Goal: Use online tool/utility: Utilize a website feature to perform a specific function

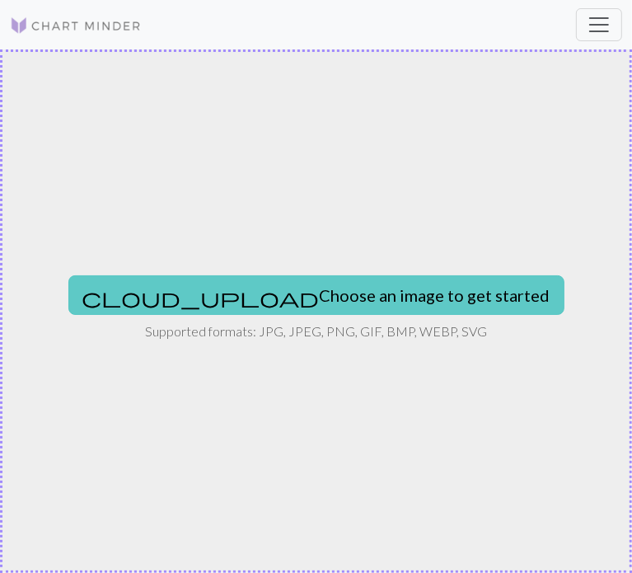
click at [240, 283] on button "cloud_upload Choose an image to get started" at bounding box center [316, 295] width 496 height 40
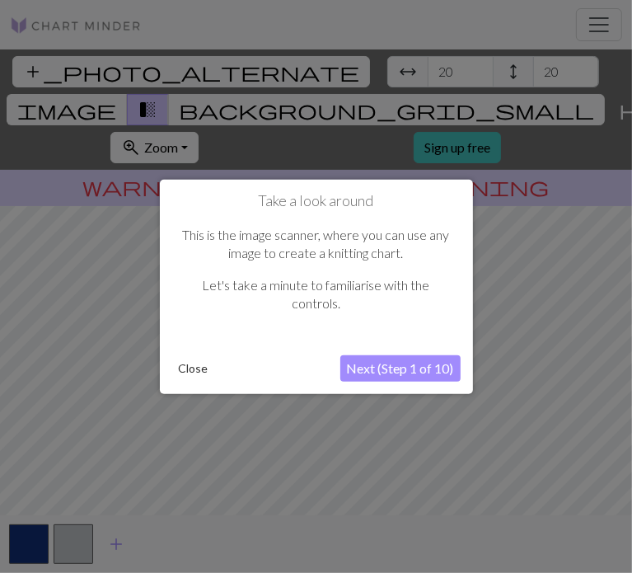
click at [422, 372] on button "Next (Step 1 of 10)" at bounding box center [400, 368] width 120 height 26
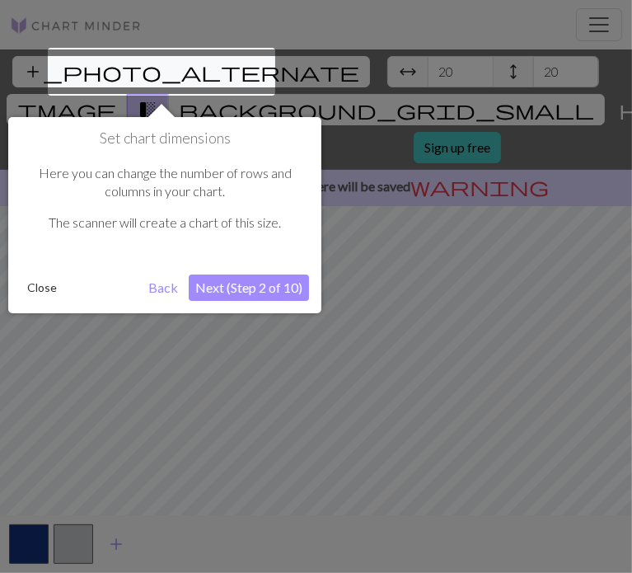
click at [155, 288] on button "Back" at bounding box center [163, 287] width 43 height 26
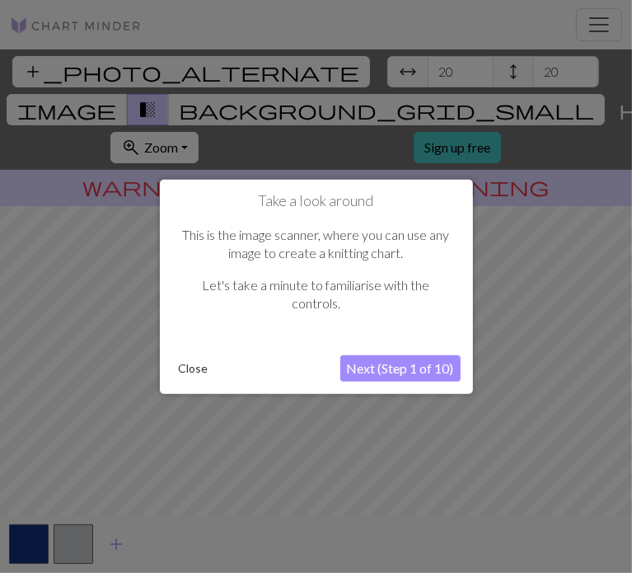
click at [387, 367] on button "Next (Step 1 of 10)" at bounding box center [400, 368] width 120 height 26
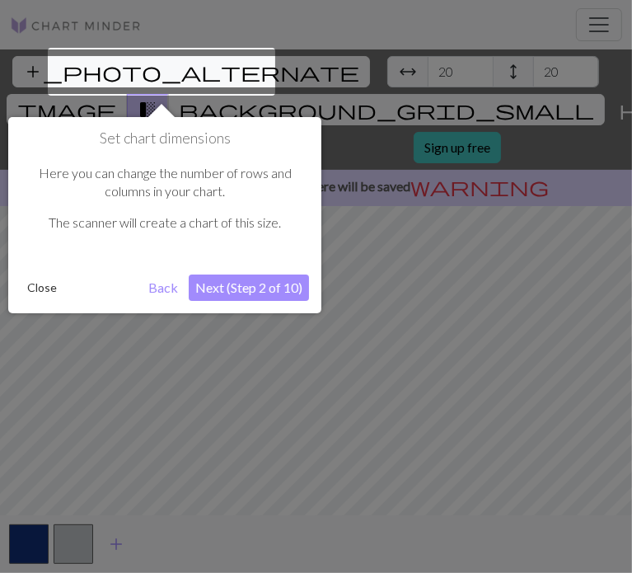
click at [244, 283] on button "Next (Step 2 of 10)" at bounding box center [249, 287] width 120 height 26
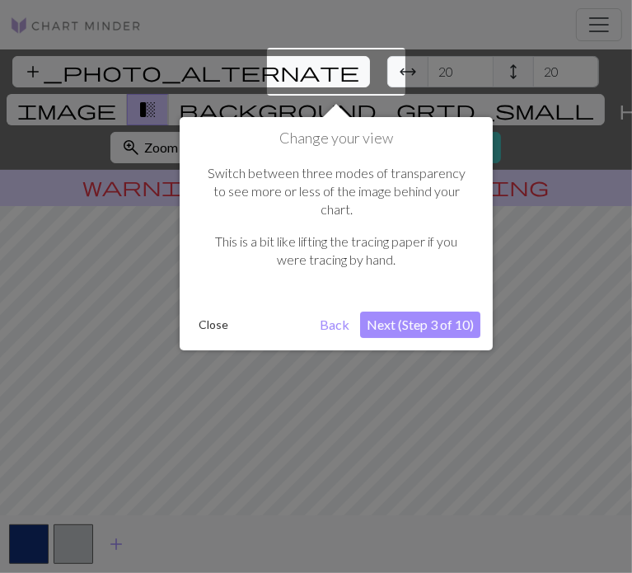
click at [405, 311] on button "Next (Step 3 of 10)" at bounding box center [420, 324] width 120 height 26
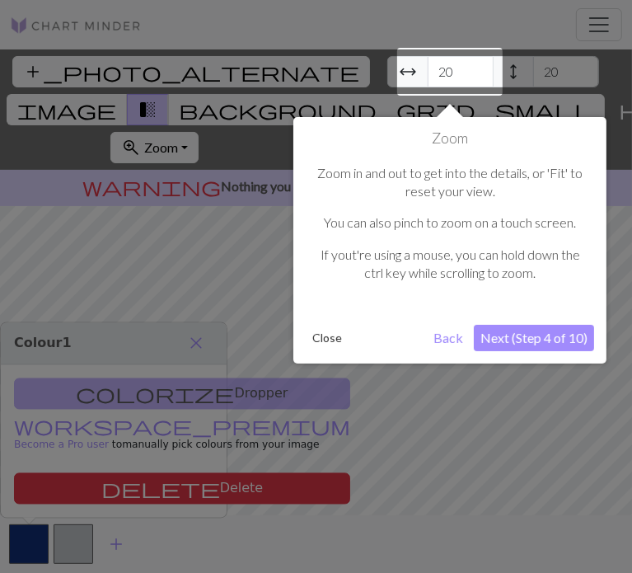
click at [514, 339] on button "Next (Step 4 of 10)" at bounding box center [534, 338] width 120 height 26
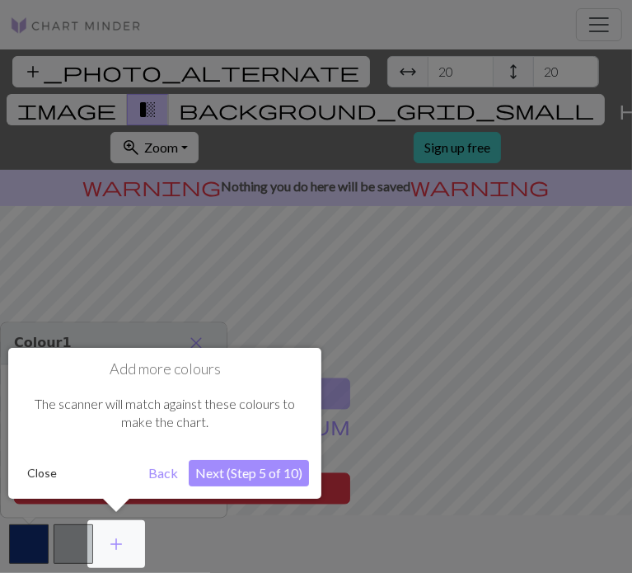
click at [175, 467] on button "Back" at bounding box center [163, 473] width 43 height 26
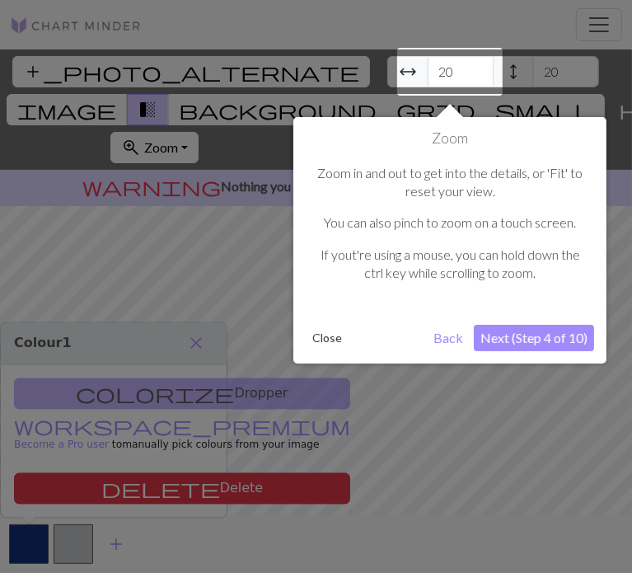
click at [553, 330] on button "Next (Step 4 of 10)" at bounding box center [534, 338] width 120 height 26
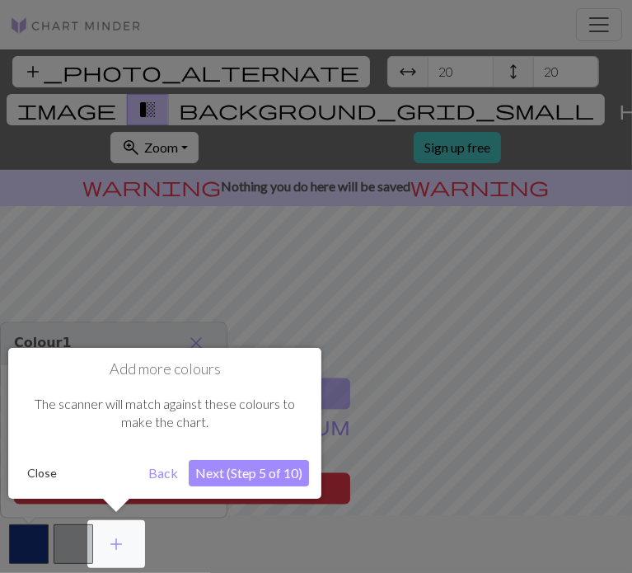
click at [251, 470] on button "Next (Step 5 of 10)" at bounding box center [249, 473] width 120 height 26
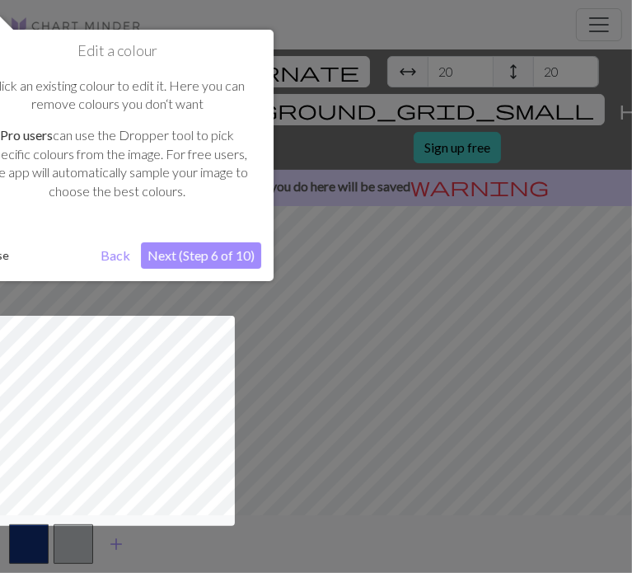
click at [232, 250] on button "Next (Step 6 of 10)" at bounding box center [201, 255] width 120 height 26
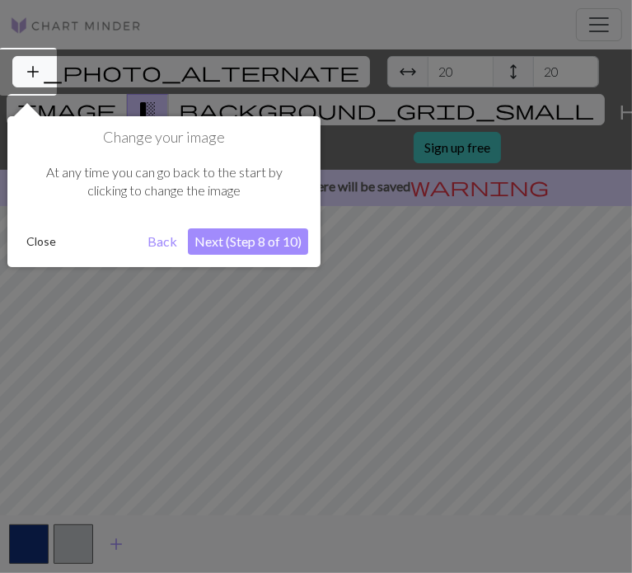
click at [255, 242] on button "Next (Step 8 of 10)" at bounding box center [248, 241] width 120 height 26
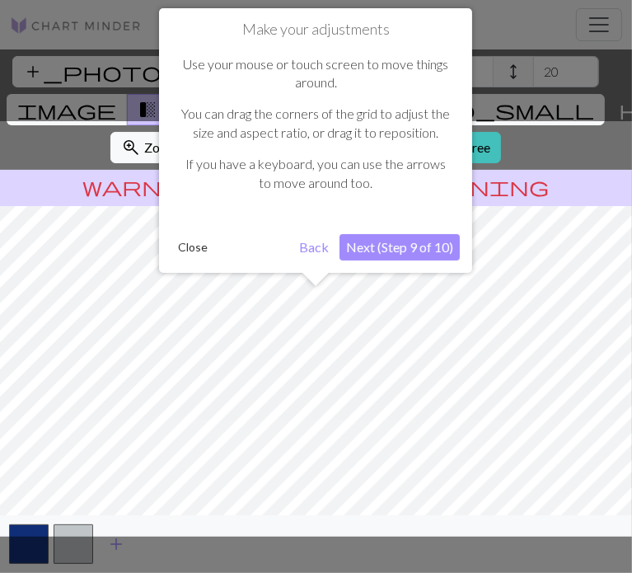
click at [416, 253] on button "Next (Step 9 of 10)" at bounding box center [399, 247] width 120 height 26
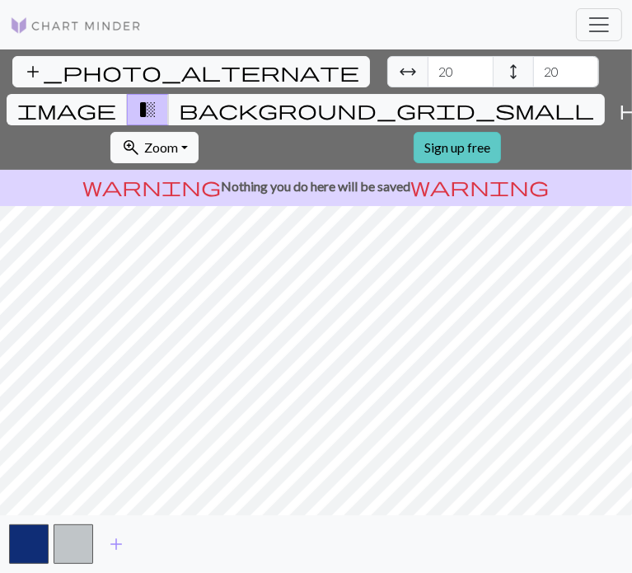
click at [501, 132] on link "Sign up free" at bounding box center [457, 147] width 87 height 31
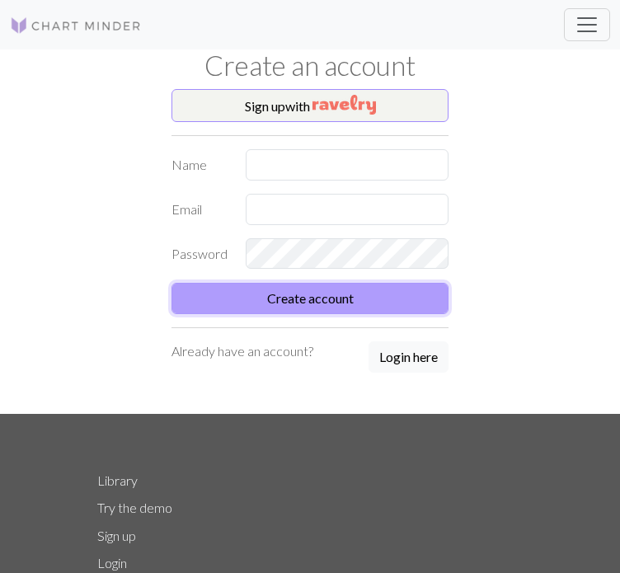
click at [320, 284] on button "Create account" at bounding box center [309, 298] width 277 height 31
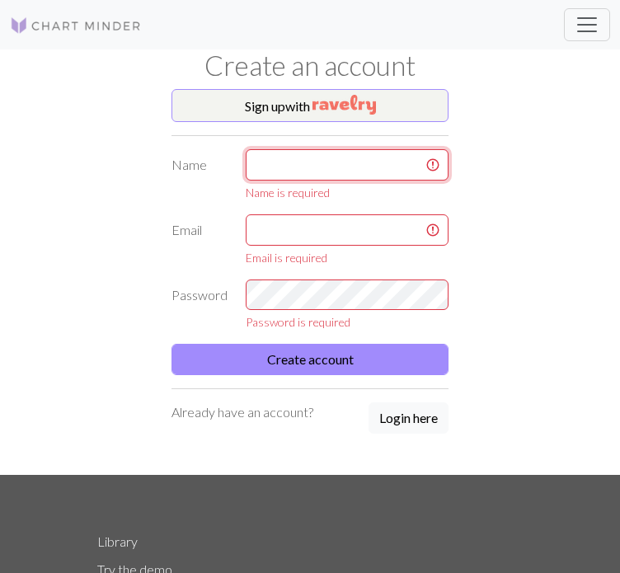
click at [311, 177] on input "text" at bounding box center [347, 164] width 203 height 31
type input "ㅓ"
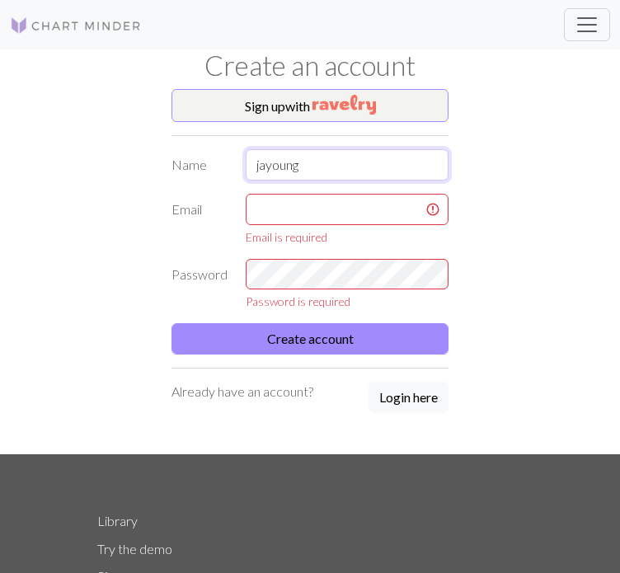
type input "jayoung"
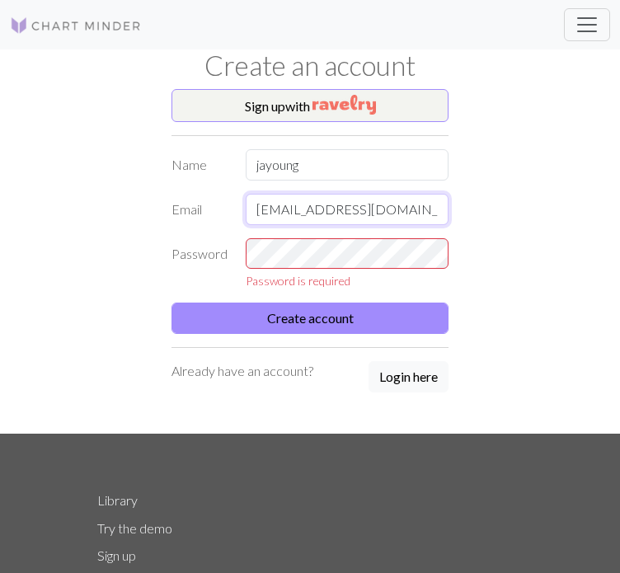
type input "[EMAIL_ADDRESS][DOMAIN_NAME]"
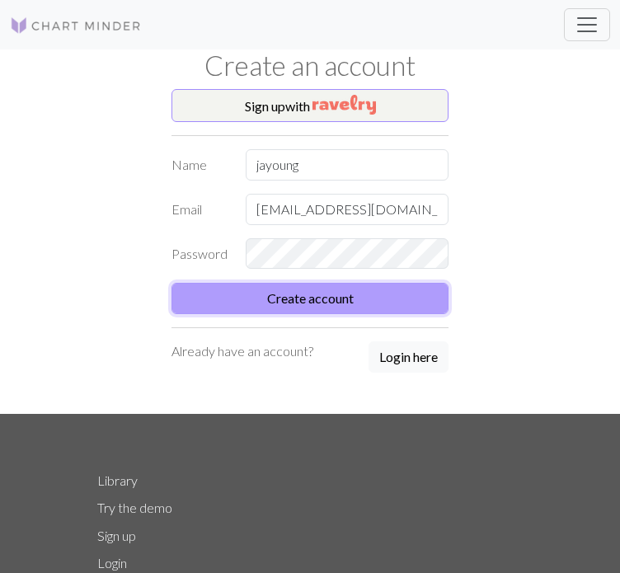
click at [319, 304] on button "Create account" at bounding box center [309, 298] width 277 height 31
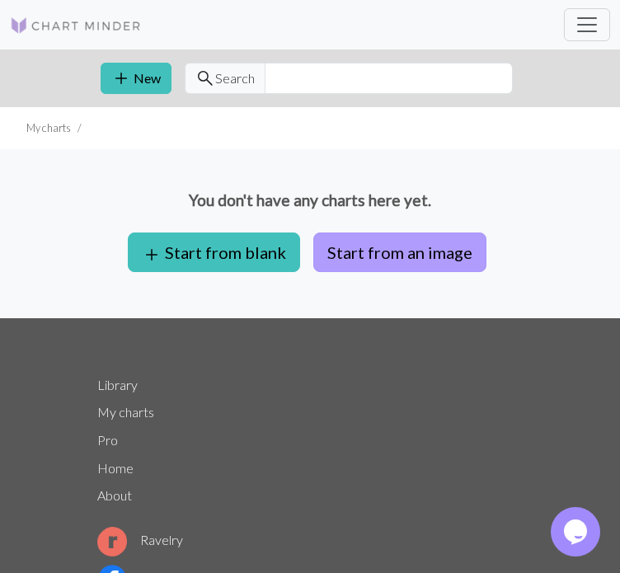
click at [356, 253] on button "Start from an image" at bounding box center [399, 252] width 173 height 40
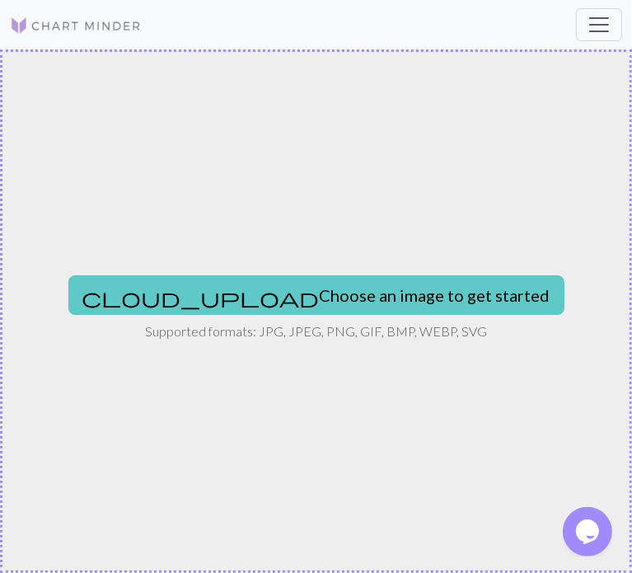
click at [227, 294] on button "cloud_upload Choose an image to get started" at bounding box center [316, 295] width 496 height 40
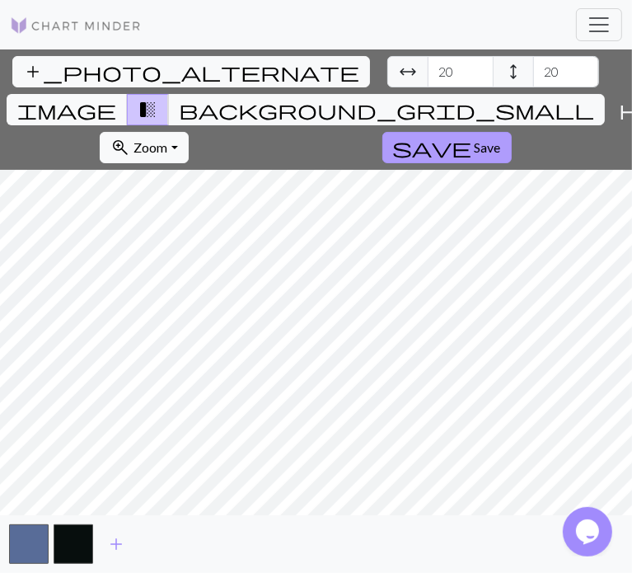
click at [512, 132] on button "save Save" at bounding box center [446, 147] width 129 height 31
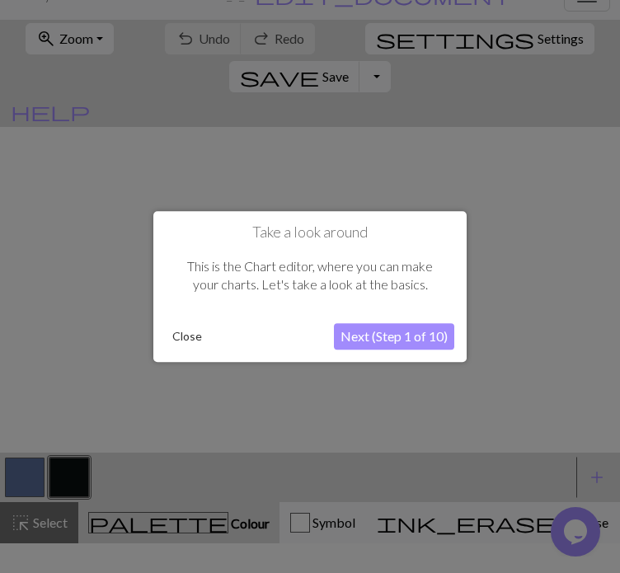
scroll to position [56, 0]
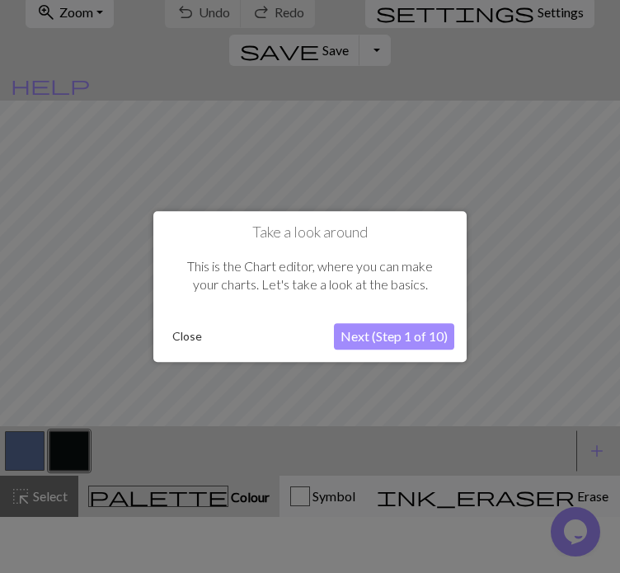
click at [367, 327] on button "Next (Step 1 of 10)" at bounding box center [394, 336] width 120 height 26
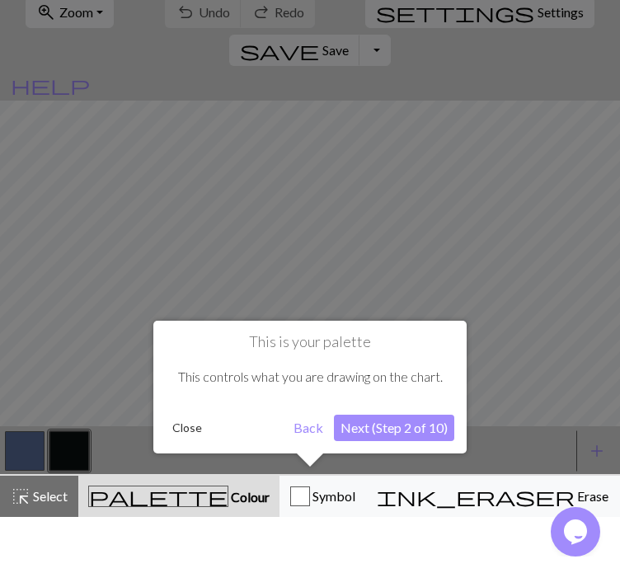
click at [361, 428] on button "Next (Step 2 of 10)" at bounding box center [394, 427] width 120 height 26
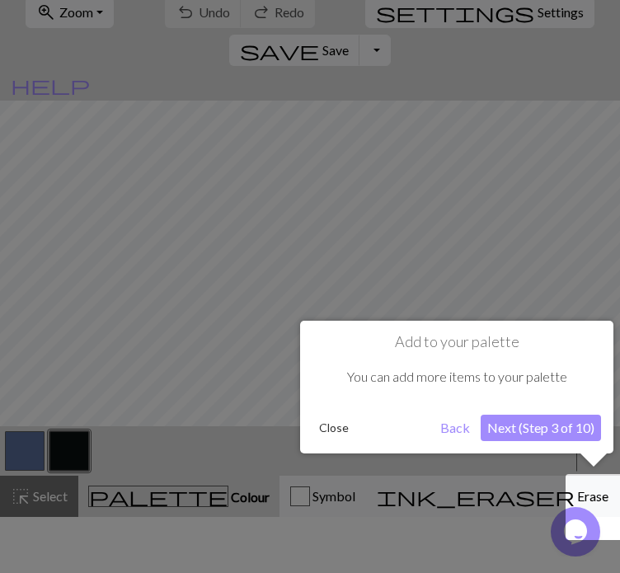
click at [520, 423] on button "Next (Step 3 of 10)" at bounding box center [540, 427] width 120 height 26
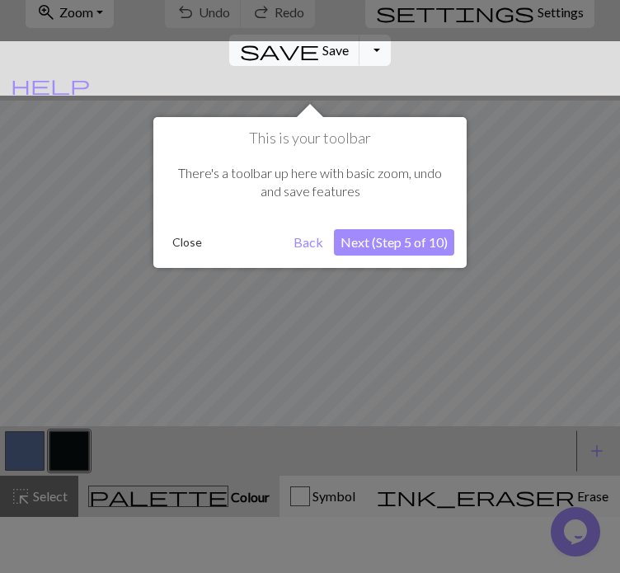
click at [411, 235] on button "Next (Step 5 of 10)" at bounding box center [394, 242] width 120 height 26
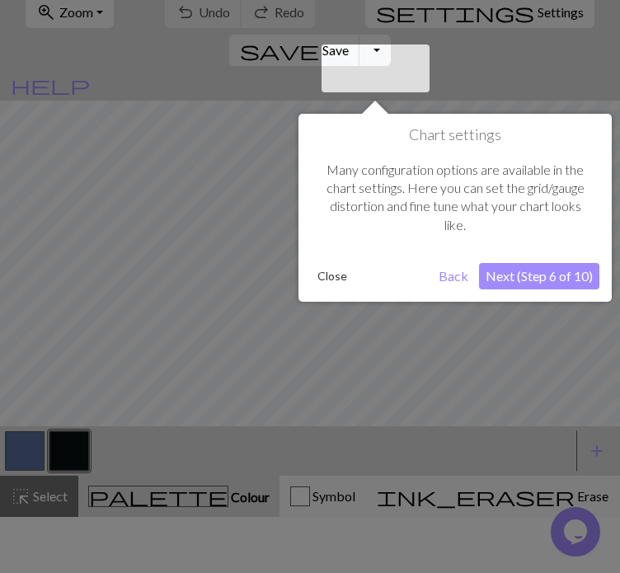
click at [528, 257] on div "Chart settings Many configuration options are available in the chart settings. …" at bounding box center [454, 208] width 313 height 188
click at [521, 276] on button "Next (Step 6 of 10)" at bounding box center [539, 276] width 120 height 26
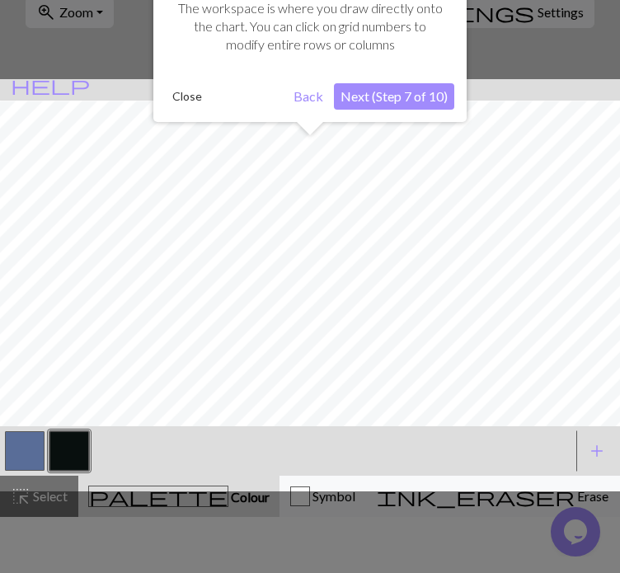
click at [413, 78] on div "Workspace The workspace is where you draw directly onto the chart. You can clic…" at bounding box center [309, 37] width 313 height 170
click at [407, 109] on div "Workspace The workspace is where you draw directly onto the chart. You can clic…" at bounding box center [309, 37] width 313 height 170
click at [414, 88] on button "Next (Step 7 of 10)" at bounding box center [394, 96] width 120 height 26
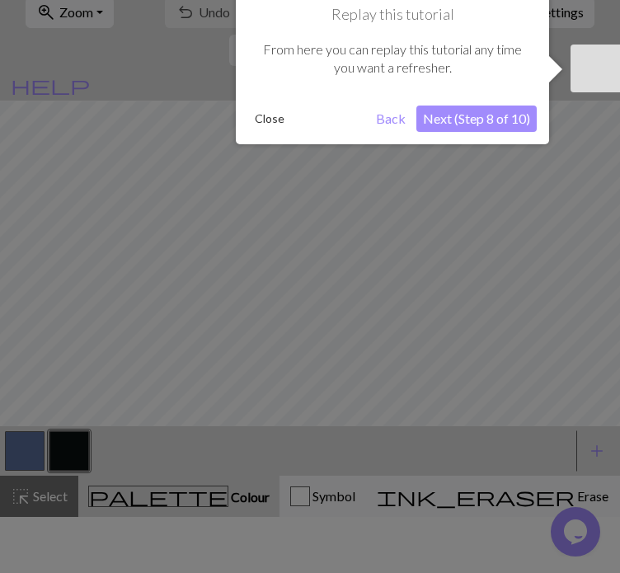
scroll to position [32, 0]
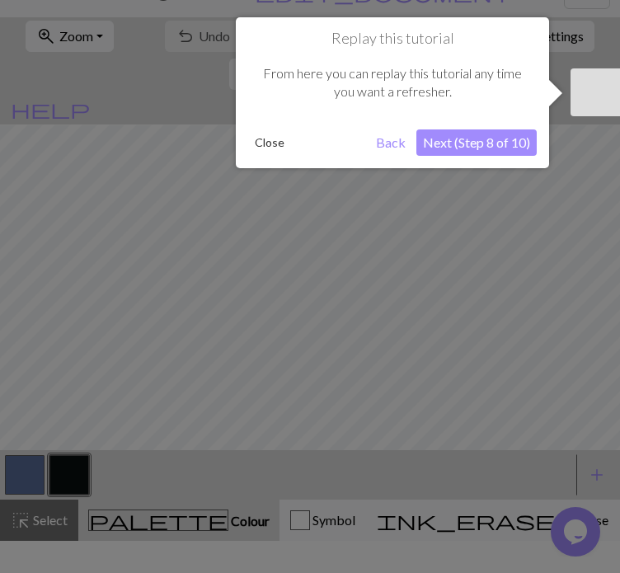
click at [522, 144] on button "Next (Step 8 of 10)" at bounding box center [476, 142] width 120 height 26
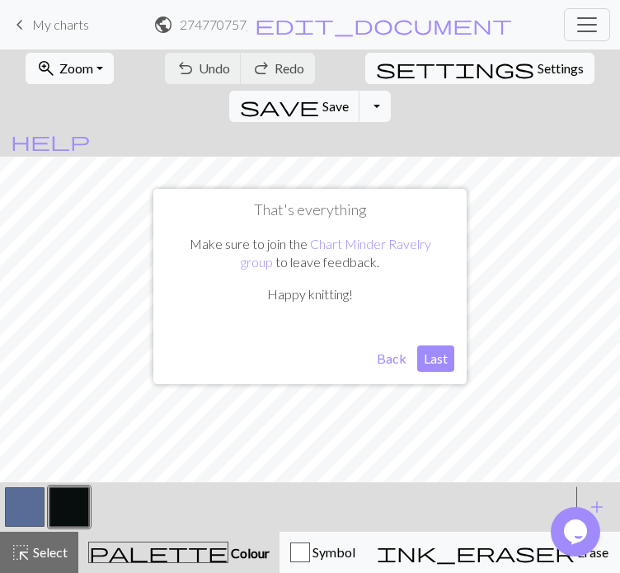
click at [439, 360] on button "Last" at bounding box center [435, 358] width 37 height 26
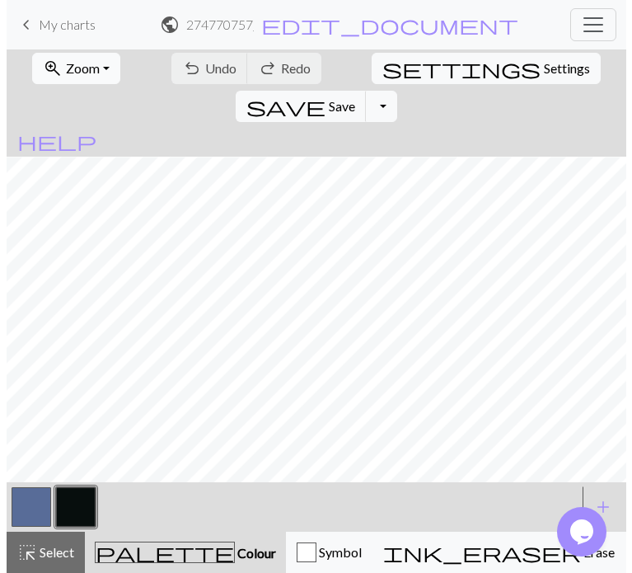
scroll to position [0, 0]
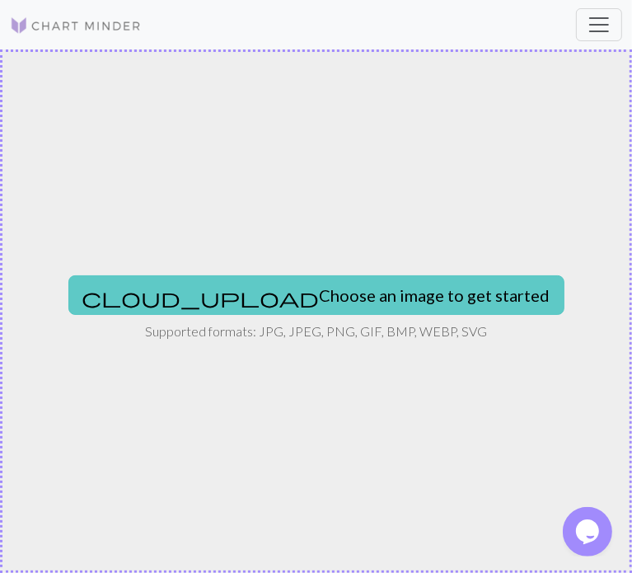
click at [352, 300] on button "cloud_upload Choose an image to get started" at bounding box center [316, 295] width 496 height 40
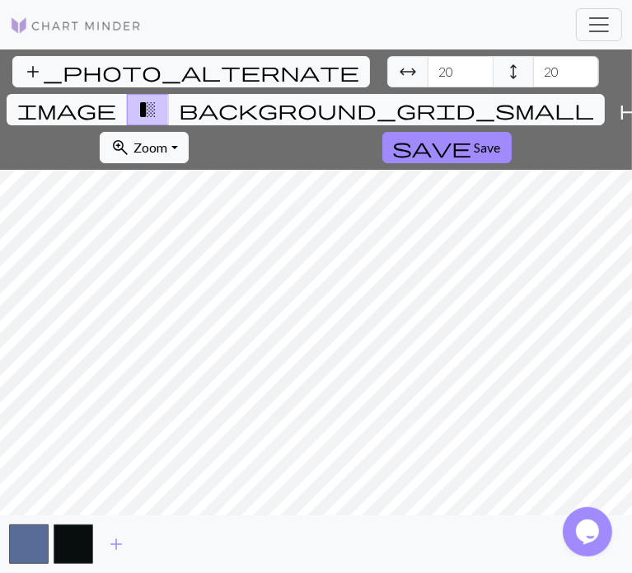
click at [157, 98] on span "transition_fade" at bounding box center [148, 109] width 20 height 23
click at [386, 98] on span "background_grid_small" at bounding box center [386, 109] width 415 height 23
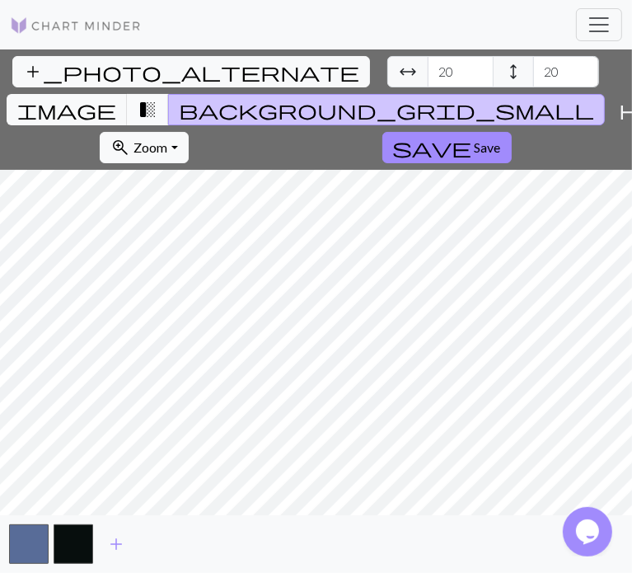
click at [157, 98] on span "transition_fade" at bounding box center [148, 109] width 20 height 23
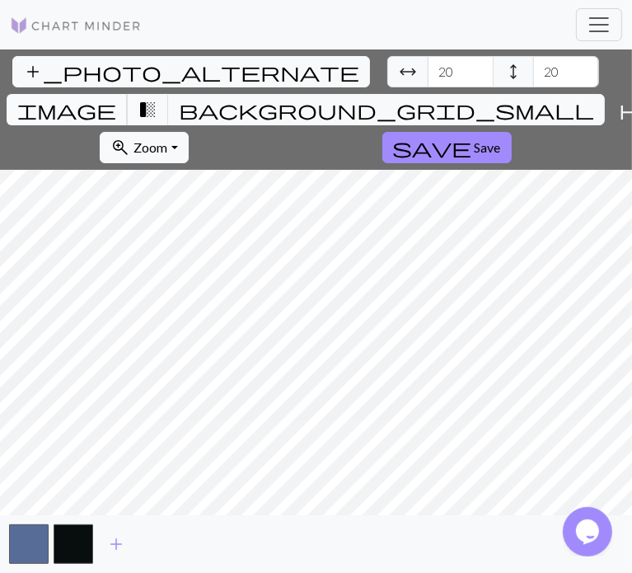
click at [116, 98] on span "image" at bounding box center [66, 109] width 99 height 23
click at [157, 98] on span "transition_fade" at bounding box center [148, 109] width 20 height 23
click at [386, 98] on span "background_grid_small" at bounding box center [386, 109] width 415 height 23
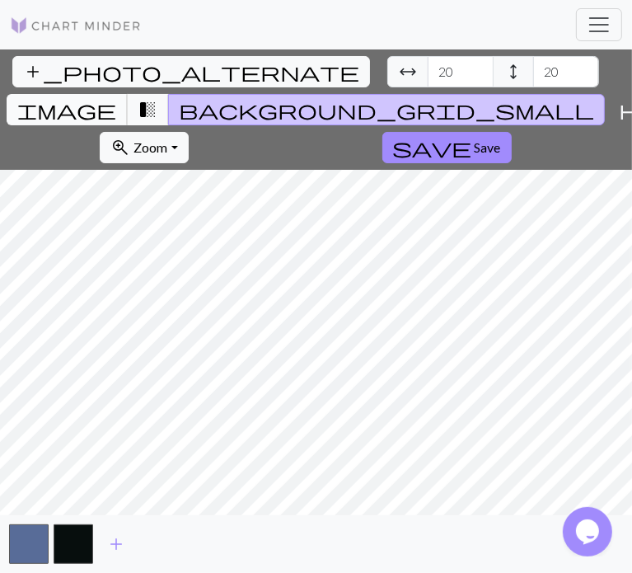
click at [128, 94] on button "image" at bounding box center [67, 109] width 121 height 31
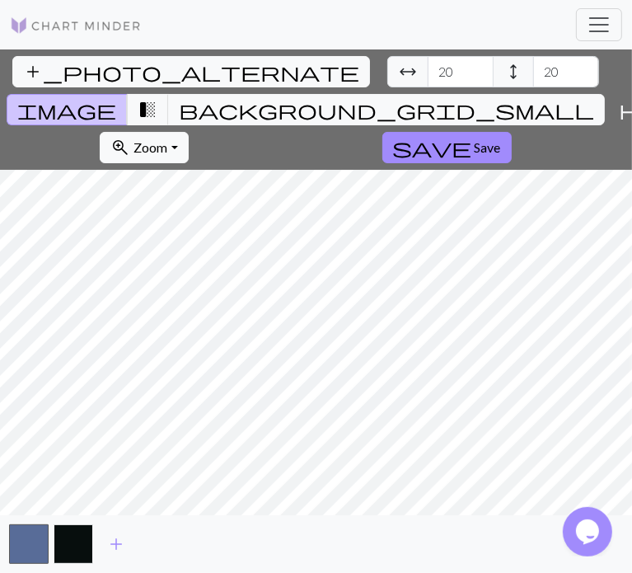
click at [76, 540] on button "button" at bounding box center [74, 544] width 40 height 40
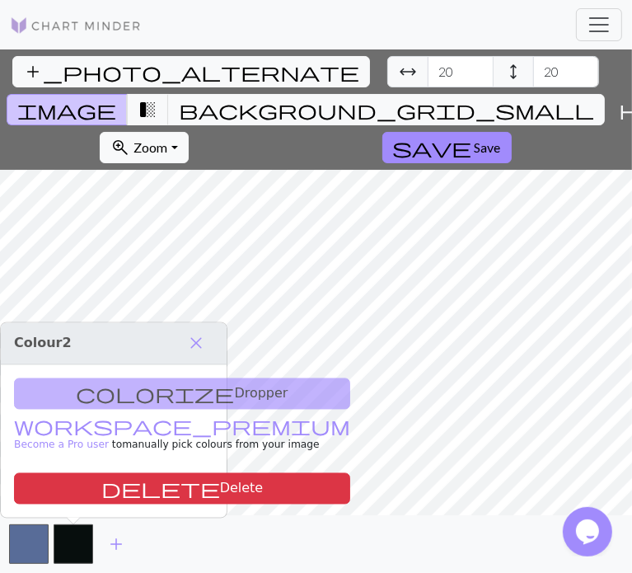
click at [140, 392] on div "colorize Dropper workspace_premium Become a Pro user to manually pick colours f…" at bounding box center [114, 441] width 226 height 152
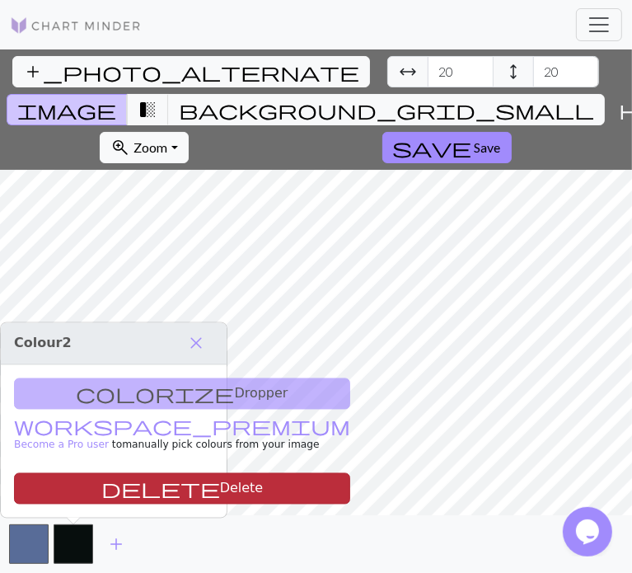
click at [109, 490] on button "delete Delete" at bounding box center [182, 488] width 336 height 31
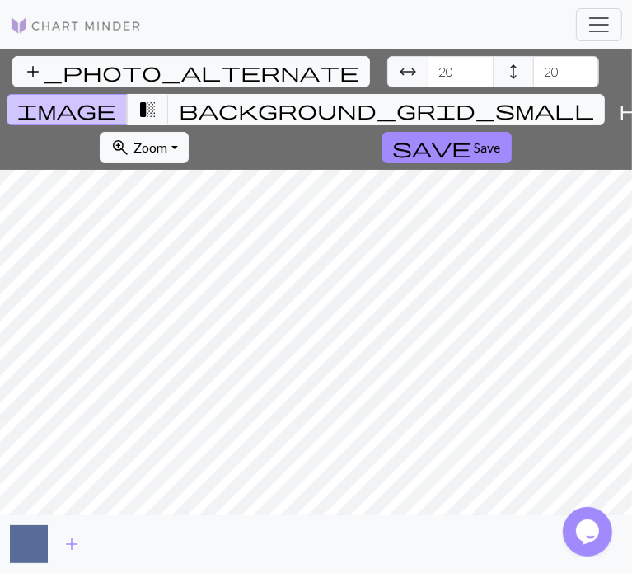
click at [33, 545] on button "button" at bounding box center [29, 544] width 40 height 40
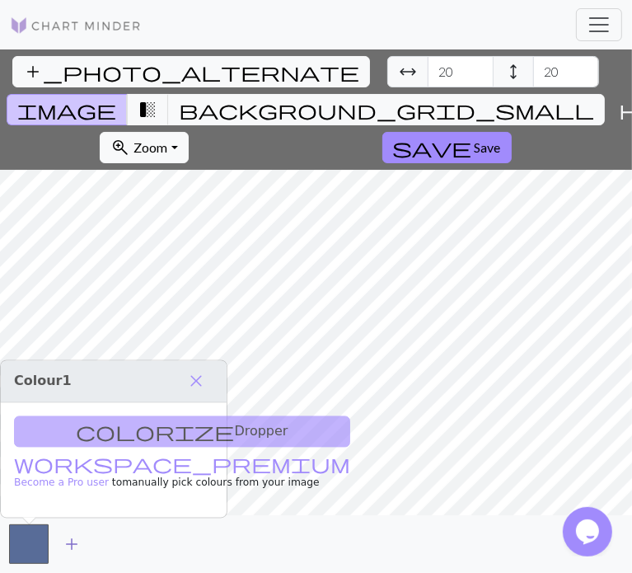
click at [72, 533] on span "add" at bounding box center [72, 543] width 20 height 23
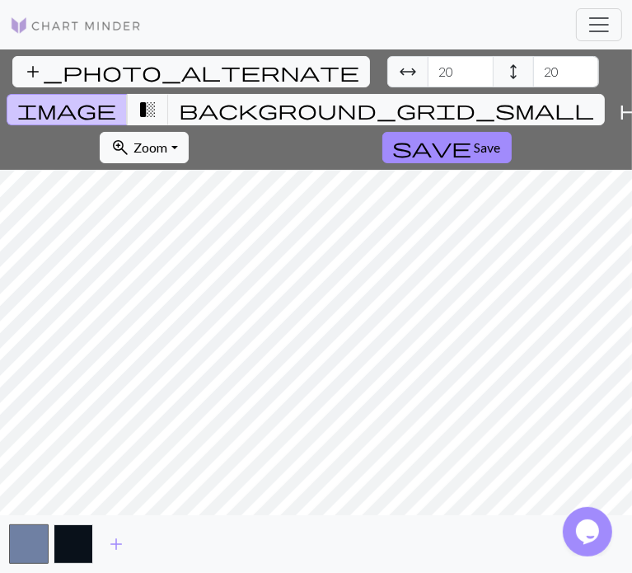
click at [82, 541] on button "button" at bounding box center [74, 544] width 40 height 40
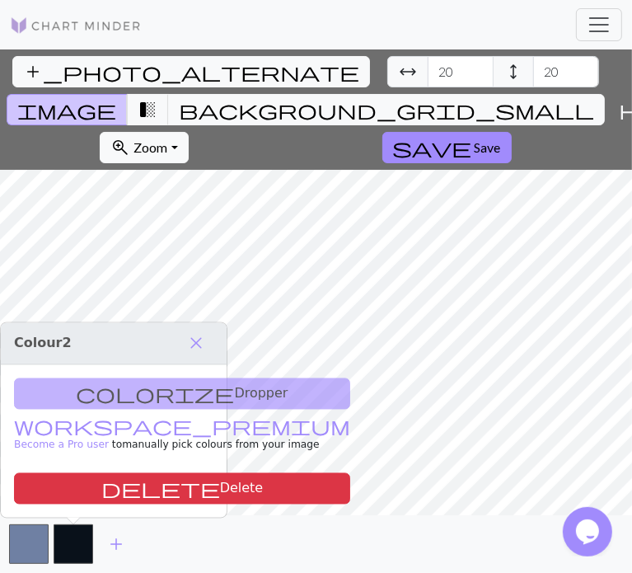
click at [133, 388] on div "colorize Dropper workspace_premium Become a Pro user to manually pick colours f…" at bounding box center [114, 441] width 226 height 152
click at [82, 395] on div "colorize Dropper workspace_premium Become a Pro user to manually pick colours f…" at bounding box center [114, 441] width 226 height 152
click at [202, 332] on button "close" at bounding box center [196, 344] width 35 height 28
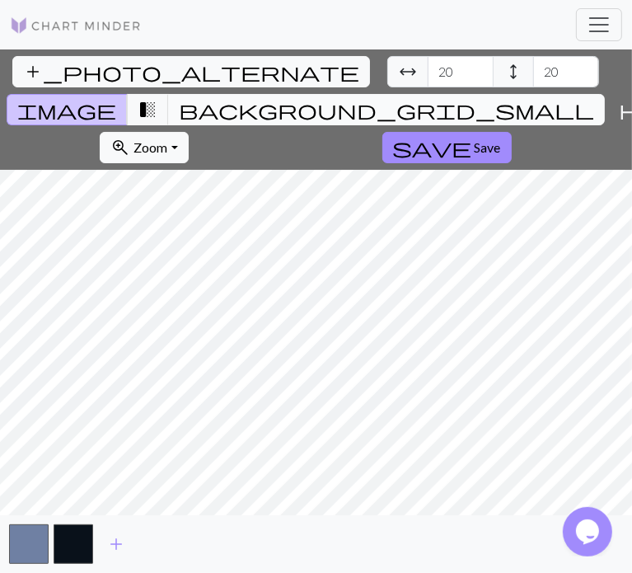
click at [366, 94] on button "background_grid_small" at bounding box center [386, 109] width 437 height 31
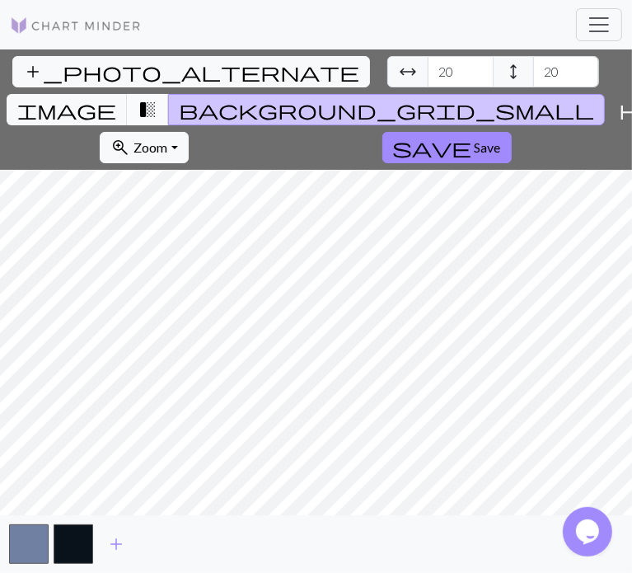
click at [157, 98] on span "transition_fade" at bounding box center [148, 109] width 20 height 23
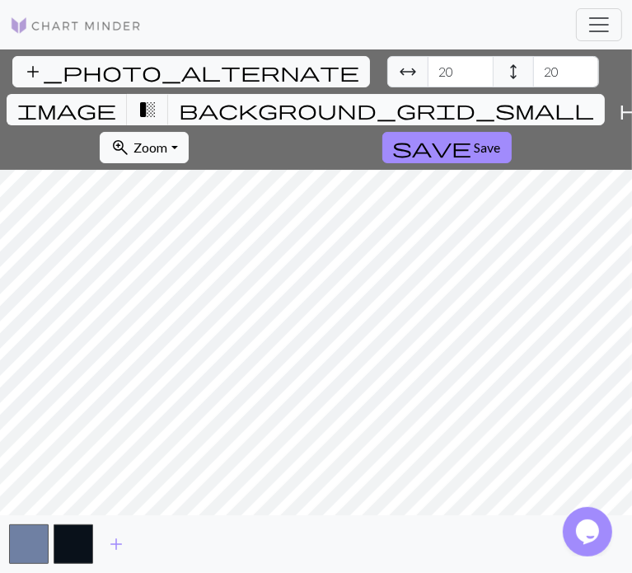
click at [387, 98] on span "background_grid_small" at bounding box center [386, 109] width 415 height 23
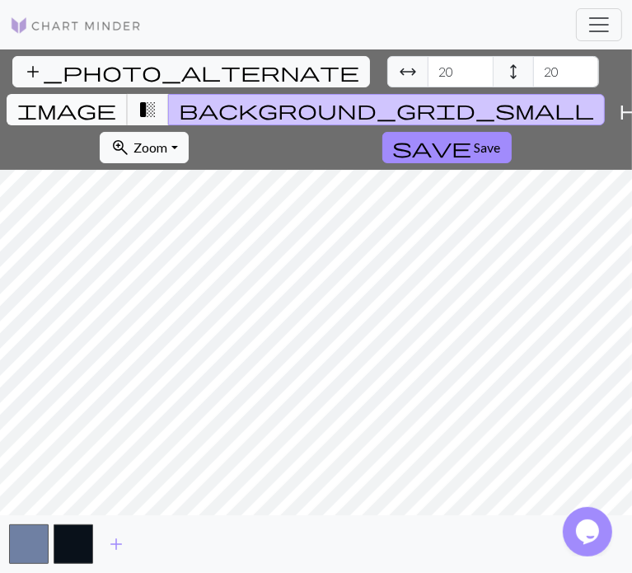
click at [116, 98] on span "image" at bounding box center [66, 109] width 99 height 23
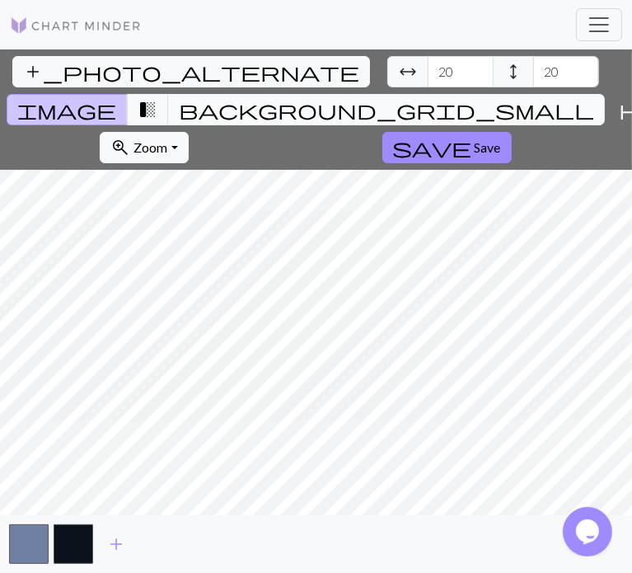
click at [381, 98] on span "background_grid_small" at bounding box center [386, 109] width 415 height 23
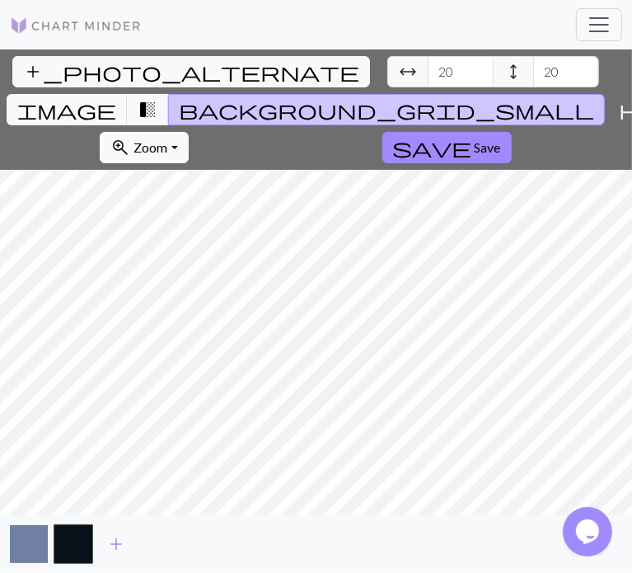
click at [33, 544] on button "button" at bounding box center [29, 544] width 40 height 40
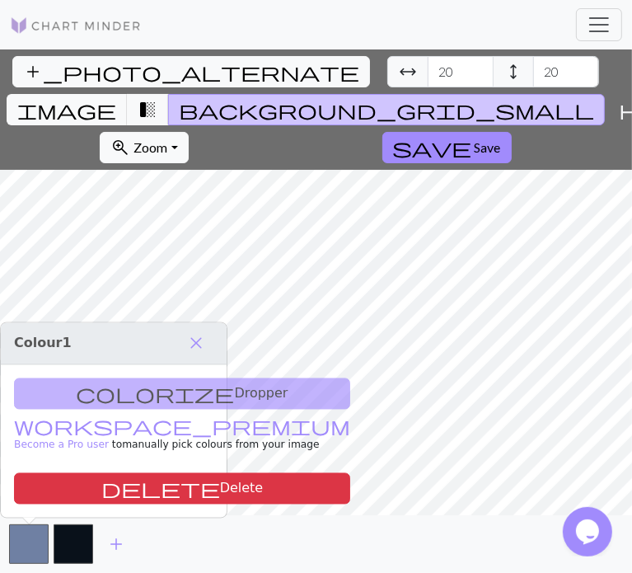
click at [91, 402] on div "colorize Dropper workspace_premium Become a Pro user to manually pick colours f…" at bounding box center [114, 441] width 226 height 152
click at [102, 392] on div "colorize Dropper workspace_premium Become a Pro user to manually pick colours f…" at bounding box center [114, 441] width 226 height 152
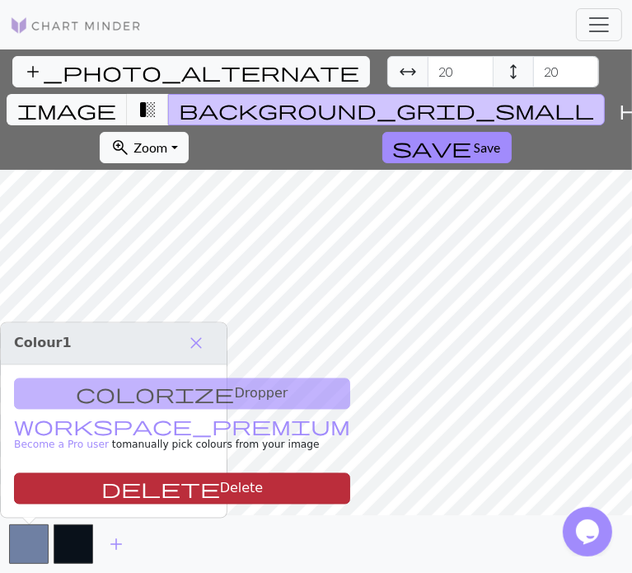
click at [109, 491] on button "delete Delete" at bounding box center [182, 488] width 336 height 31
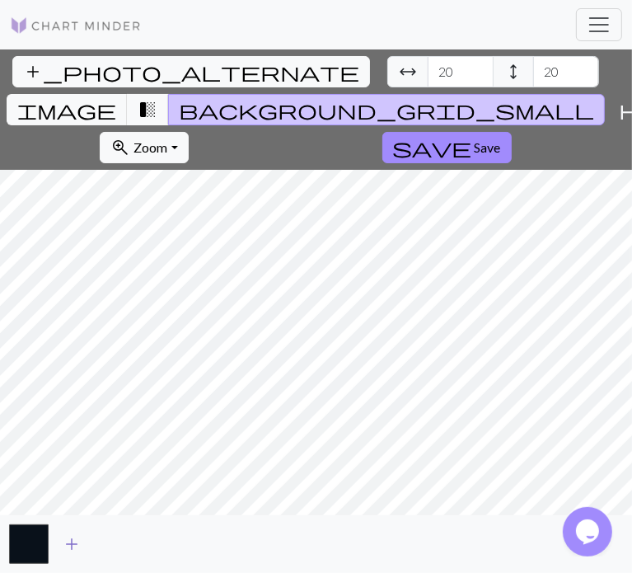
click at [63, 538] on span "add" at bounding box center [72, 543] width 20 height 23
click at [157, 98] on span "transition_fade" at bounding box center [148, 109] width 20 height 23
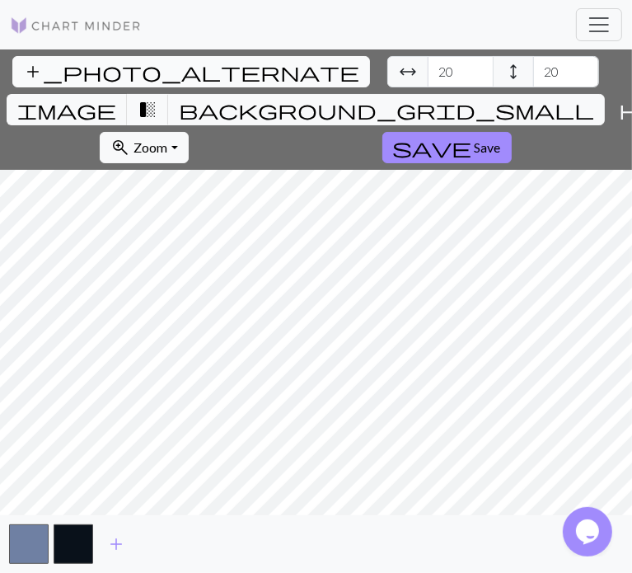
click at [33, 72] on span "add_photo_alternate" at bounding box center [191, 71] width 336 height 23
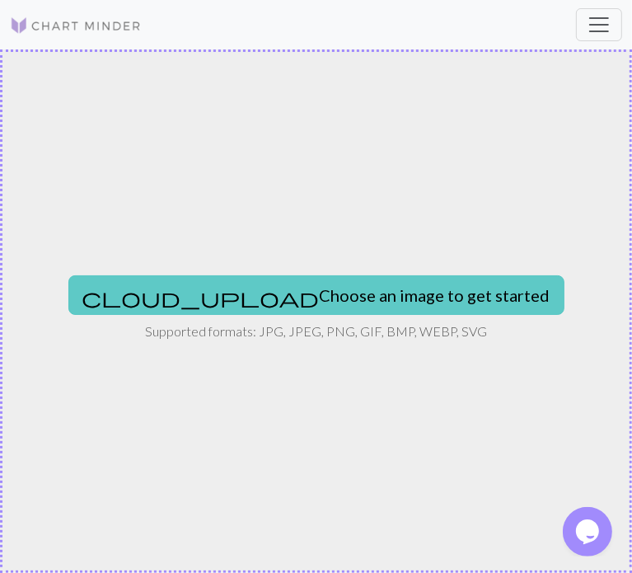
click at [292, 283] on button "cloud_upload Choose an image to get started" at bounding box center [316, 295] width 496 height 40
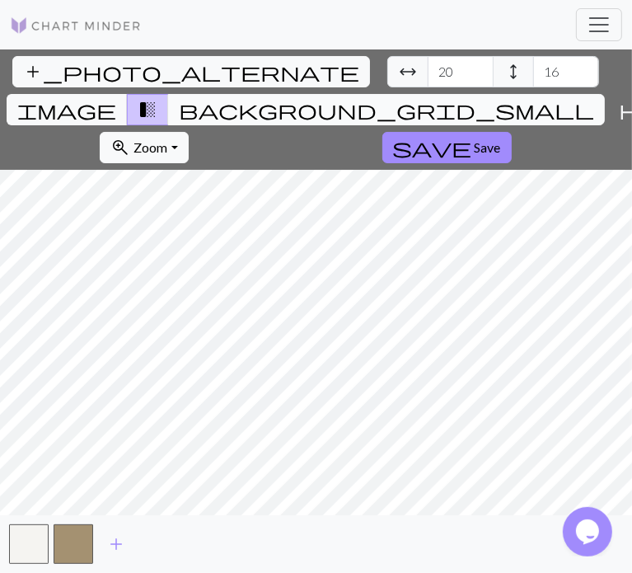
click at [382, 98] on span "background_grid_small" at bounding box center [386, 109] width 415 height 23
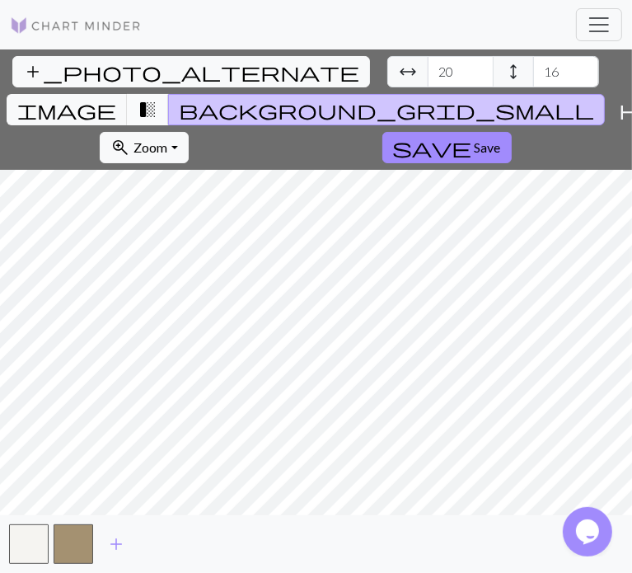
drag, startPoint x: 344, startPoint y: 65, endPoint x: 335, endPoint y: 64, distance: 8.3
click at [157, 98] on span "transition_fade" at bounding box center [148, 109] width 20 height 23
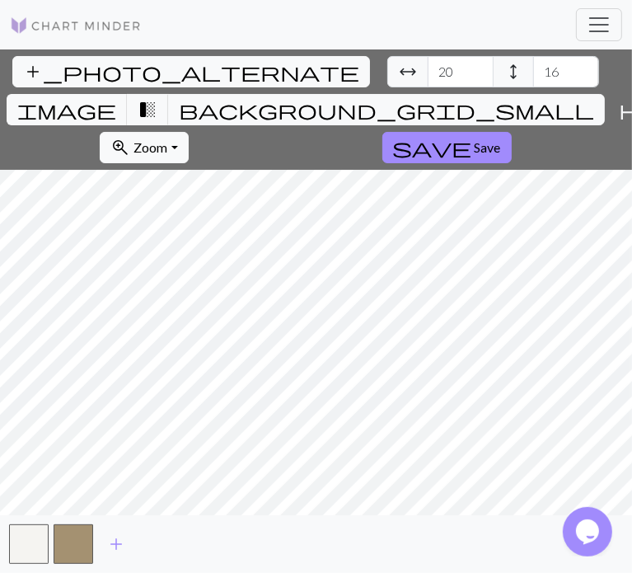
click at [582, 527] on icon "Chat widget" at bounding box center [586, 530] width 23 height 25
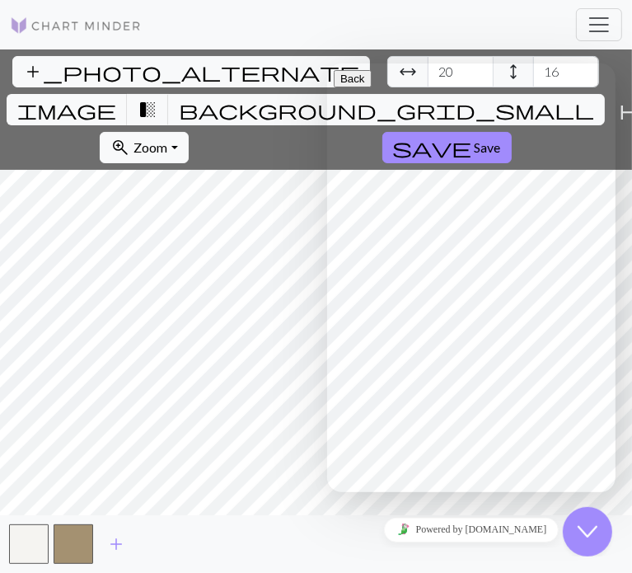
click at [590, 507] on button "Close Chat This icon closes the chat window." at bounding box center [586, 530] width 49 height 49
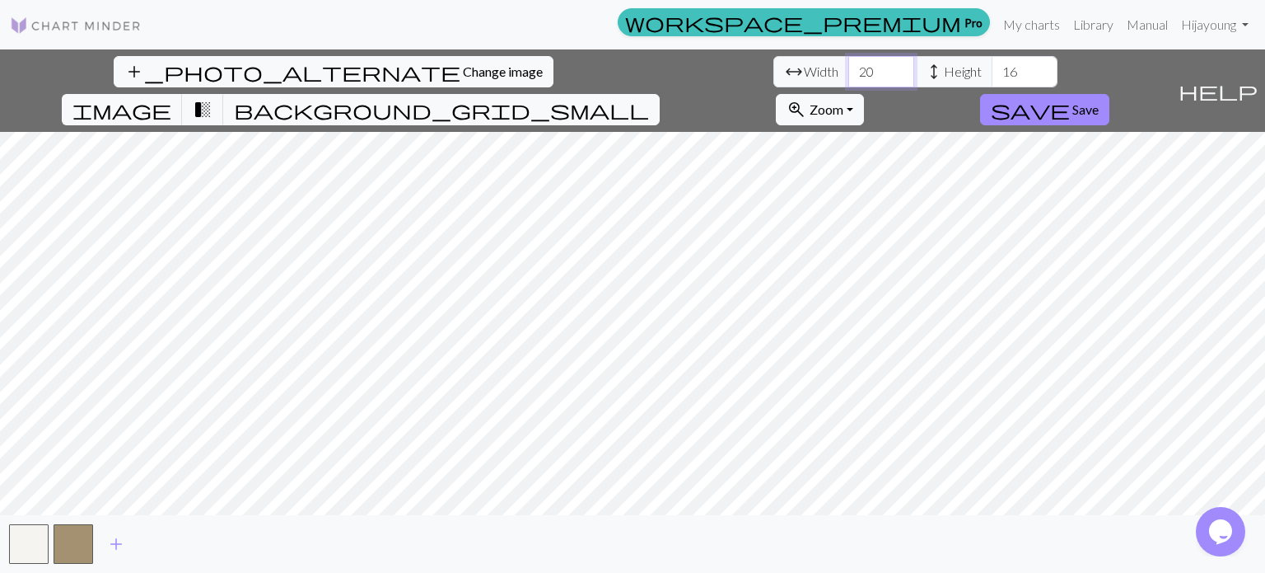
drag, startPoint x: 403, startPoint y: 72, endPoint x: 367, endPoint y: 72, distance: 36.2
click at [619, 72] on input "20" at bounding box center [882, 71] width 66 height 31
drag, startPoint x: 510, startPoint y: 72, endPoint x: 494, endPoint y: 72, distance: 15.7
click at [619, 72] on div "arrow_range Width 20 height Height 16" at bounding box center [916, 71] width 284 height 31
type input "8"
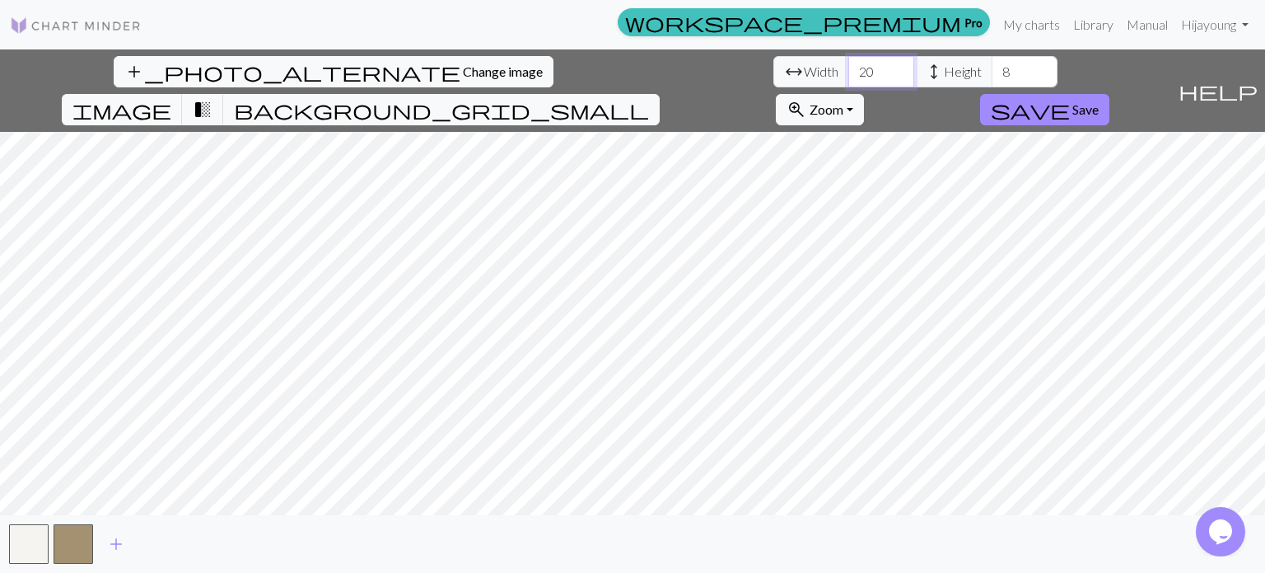
drag, startPoint x: 397, startPoint y: 70, endPoint x: 348, endPoint y: 75, distance: 48.9
click at [619, 75] on div "arrow_range Width 20 height Height 8" at bounding box center [916, 71] width 284 height 31
type input "61"
drag, startPoint x: 526, startPoint y: 74, endPoint x: 468, endPoint y: 74, distance: 58.5
click at [619, 72] on div "arrow_range Width 61 height Height 8" at bounding box center [916, 71] width 284 height 31
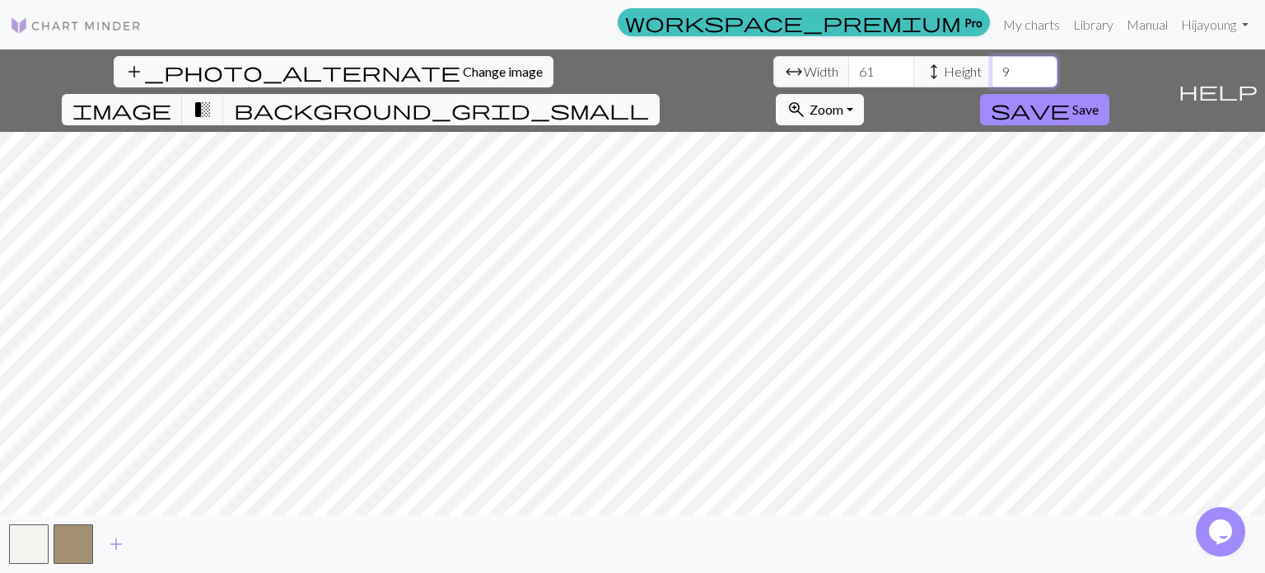
type input "9"
click at [533, 522] on div "add" at bounding box center [632, 544] width 1265 height 58
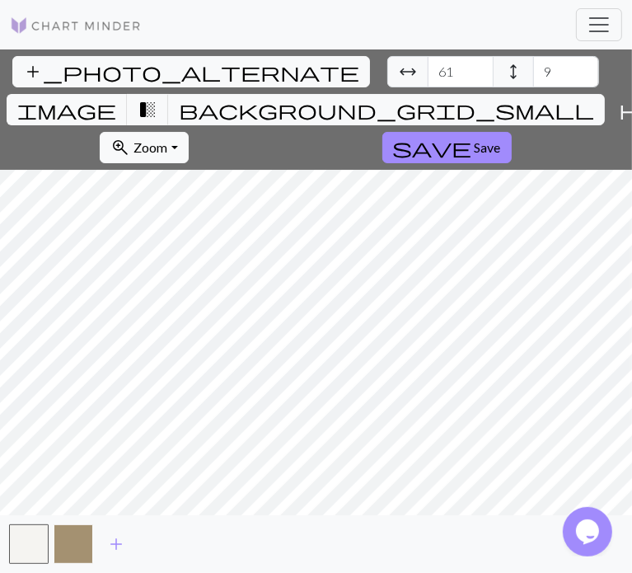
click at [71, 542] on button "button" at bounding box center [74, 544] width 40 height 40
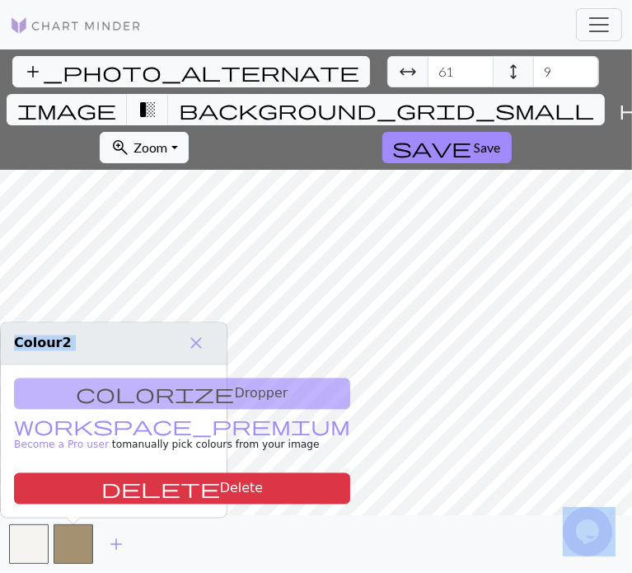
click at [236, 365] on body "workspace_premium Pro My charts Library Manual Hi jayoung Account settings Logo…" at bounding box center [316, 286] width 632 height 573
drag, startPoint x: 160, startPoint y: 398, endPoint x: 122, endPoint y: 397, distance: 37.9
click at [160, 397] on div "colorize Dropper workspace_premium Become a Pro user to manually pick colours f…" at bounding box center [114, 441] width 226 height 152
click at [67, 388] on div "colorize Dropper workspace_premium Become a Pro user to manually pick colours f…" at bounding box center [114, 441] width 226 height 152
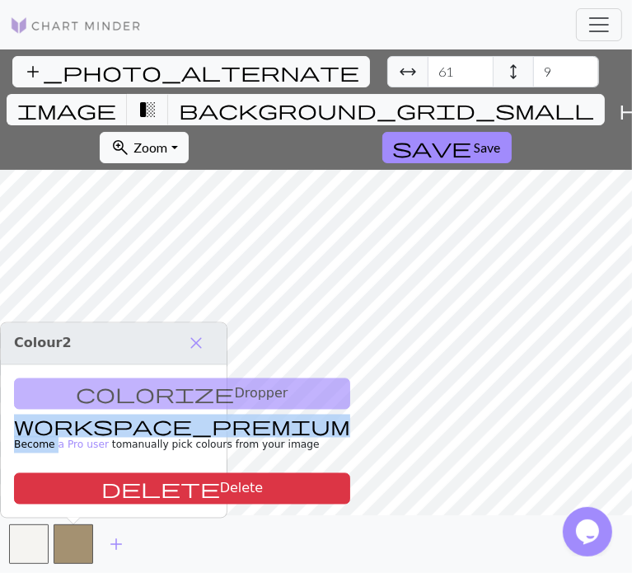
click at [67, 388] on div "colorize Dropper workspace_premium Become a Pro user to manually pick colours f…" at bounding box center [114, 441] width 226 height 152
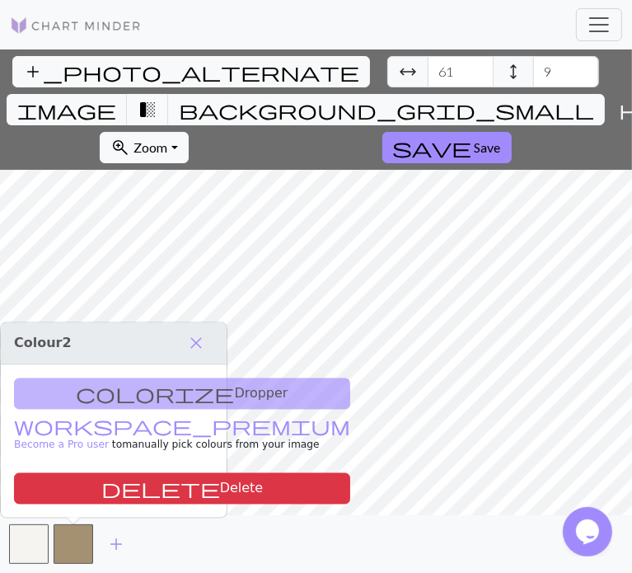
click at [99, 391] on div "colorize Dropper workspace_premium Become a Pro user to manually pick colours f…" at bounding box center [114, 441] width 226 height 152
click at [63, 425] on link "workspace_premium Become a Pro user" at bounding box center [182, 436] width 336 height 29
click at [191, 342] on span "close" at bounding box center [196, 343] width 20 height 23
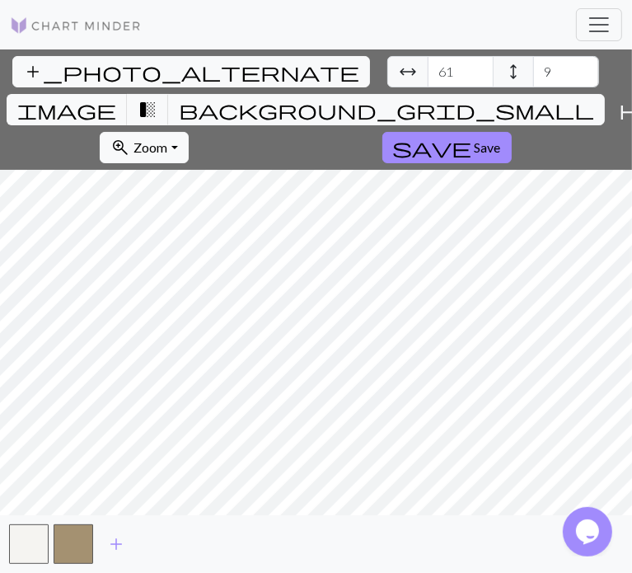
click at [371, 30] on div "workspace_premium Pro My charts Library Manual Hi jayoung Account settings Logo…" at bounding box center [316, 24] width 632 height 33
click at [42, 67] on button "add_photo_alternate Change image" at bounding box center [191, 71] width 358 height 31
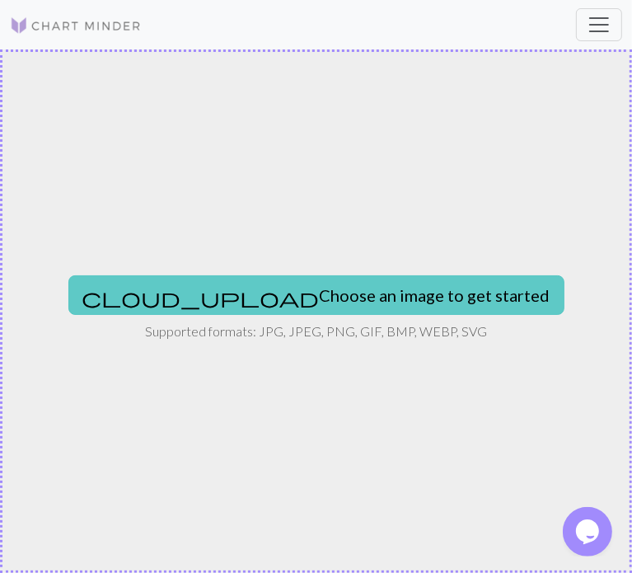
click at [334, 301] on button "cloud_upload Choose an image to get started" at bounding box center [316, 295] width 496 height 40
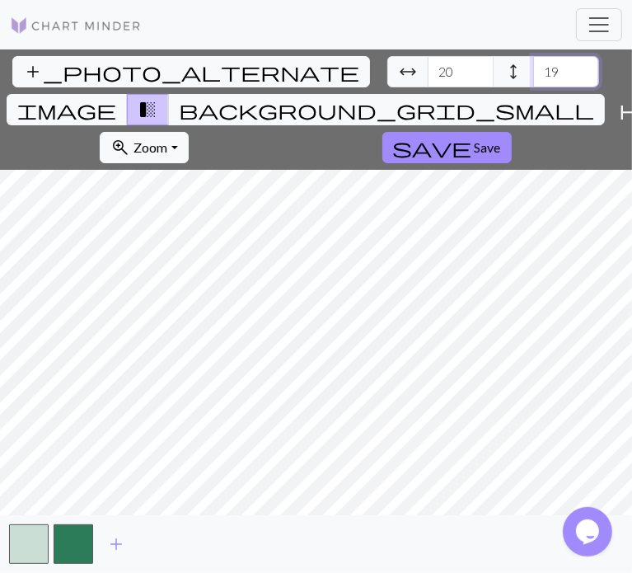
drag, startPoint x: 231, startPoint y: 68, endPoint x: 171, endPoint y: 78, distance: 60.1
click at [387, 78] on div "arrow_range Width 20 height Height 19" at bounding box center [493, 71] width 212 height 31
drag, startPoint x: 235, startPoint y: 75, endPoint x: 196, endPoint y: 72, distance: 38.9
click at [387, 72] on div "arrow_range Width 20 height Height 8" at bounding box center [493, 71] width 212 height 31
type input "9"
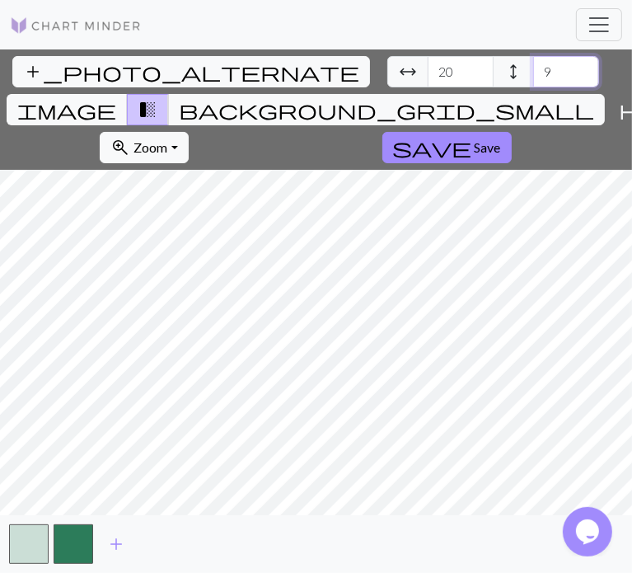
click at [533, 61] on input "9" at bounding box center [566, 71] width 66 height 31
click at [24, 68] on span "add_photo_alternate" at bounding box center [191, 71] width 336 height 23
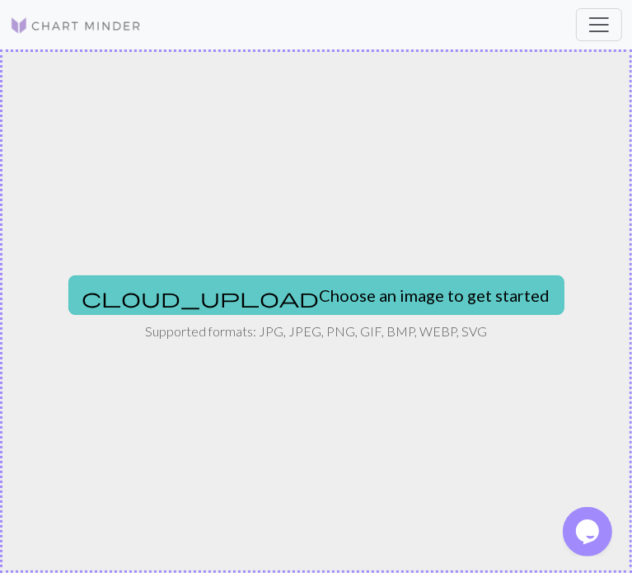
click at [244, 292] on button "cloud_upload Choose an image to get started" at bounding box center [316, 295] width 496 height 40
click at [300, 297] on button "cloud_upload Choose an image to get started" at bounding box center [316, 295] width 496 height 40
click at [292, 297] on button "cloud_upload Choose an image to get started" at bounding box center [316, 295] width 496 height 40
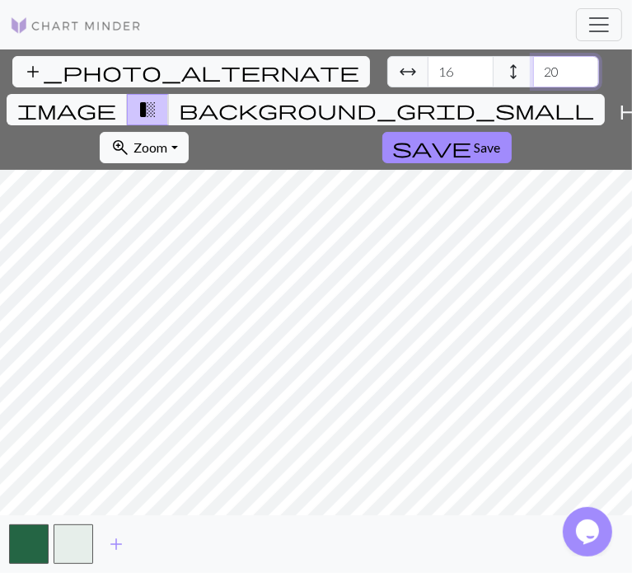
drag, startPoint x: 242, startPoint y: 73, endPoint x: 196, endPoint y: 74, distance: 46.1
click at [387, 74] on div "arrow_range Width 16 height Height 20" at bounding box center [493, 71] width 212 height 31
type input "9"
drag, startPoint x: 131, startPoint y: 73, endPoint x: 82, endPoint y: 72, distance: 48.6
click at [387, 72] on div "arrow_range Width 16 height Height 9" at bounding box center [493, 71] width 212 height 31
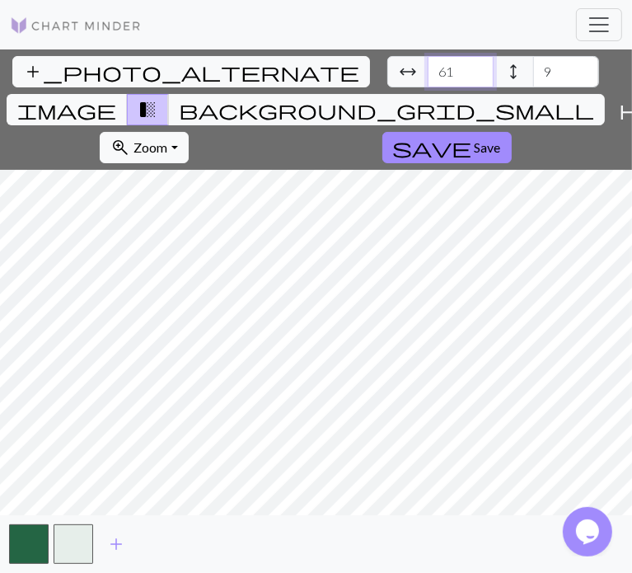
drag, startPoint x: 132, startPoint y: 71, endPoint x: 89, endPoint y: 72, distance: 42.8
click at [387, 72] on div "arrow_range Width 61 height Height 9" at bounding box center [493, 71] width 212 height 31
type input "16"
type input "20"
click at [45, 71] on button "add_photo_alternate Change image" at bounding box center [191, 71] width 358 height 31
